Goal: Find specific page/section: Find specific page/section

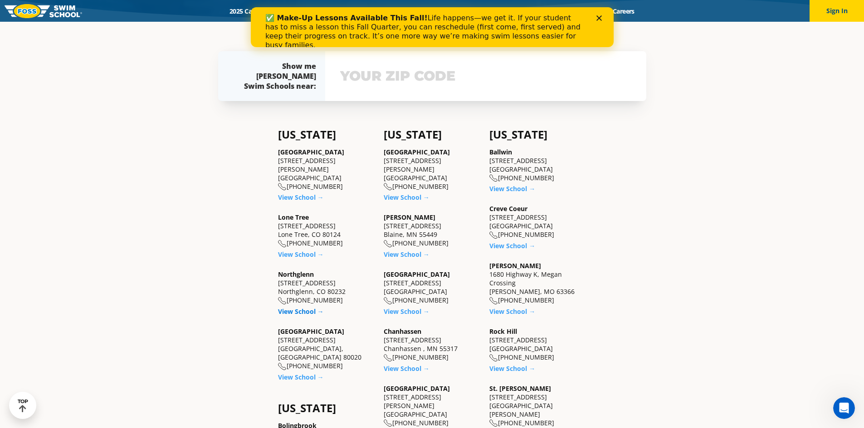
click at [303, 307] on link "View School →" at bounding box center [301, 311] width 46 height 9
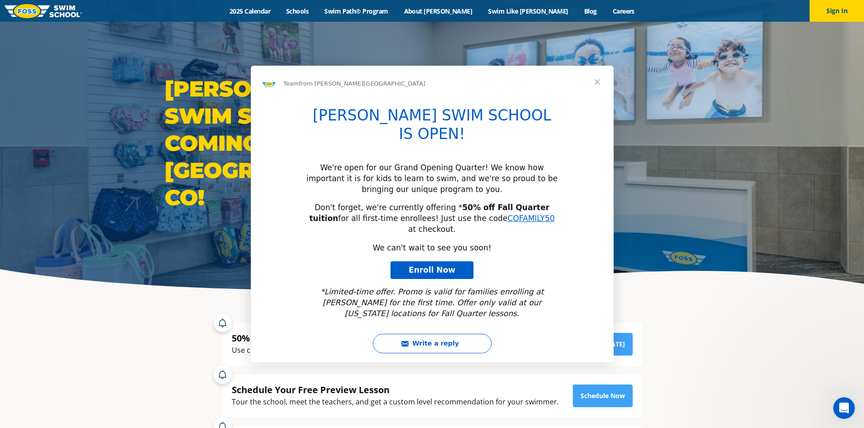
click at [13, 8] on div "Intercom messenger" at bounding box center [432, 214] width 864 height 428
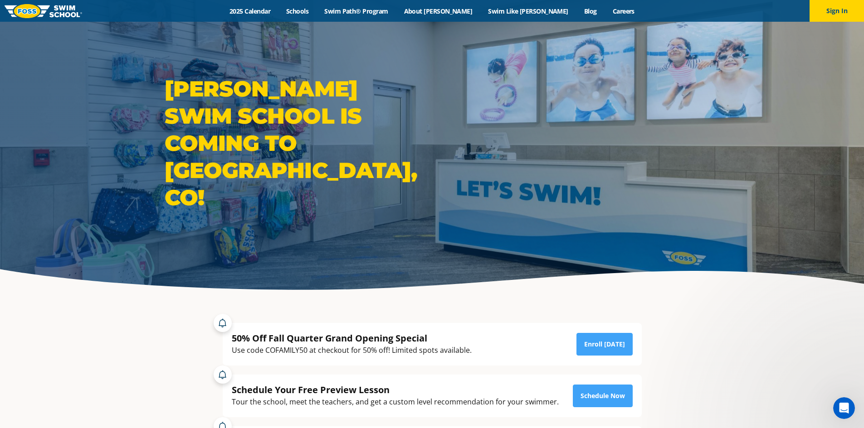
click at [16, 8] on img at bounding box center [44, 11] width 78 height 14
